Goal: Find specific page/section: Find specific page/section

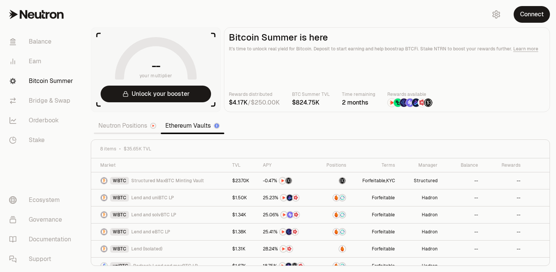
scroll to position [43, 0]
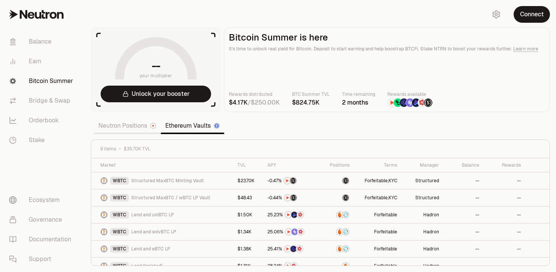
click at [139, 128] on link "Neutron Positions" at bounding box center [127, 125] width 67 height 15
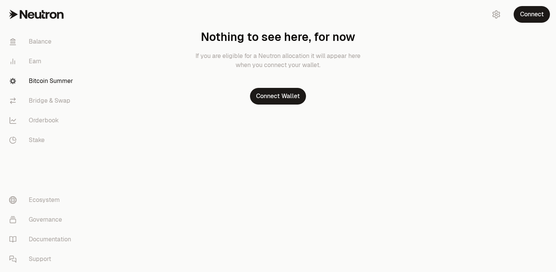
click at [54, 87] on link "Bitcoin Summer" at bounding box center [42, 81] width 79 height 20
